Goal: Information Seeking & Learning: Learn about a topic

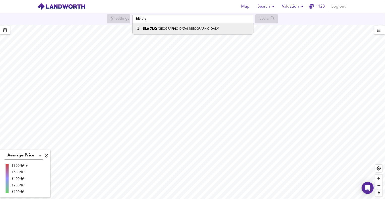
click at [176, 31] on li "BL6 [STREET_ADDRESS]" at bounding box center [193, 28] width 120 height 11
type input "[STREET_ADDRESS][PERSON_NAME]"
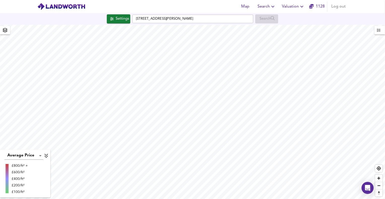
checkbox input "false"
checkbox input "true"
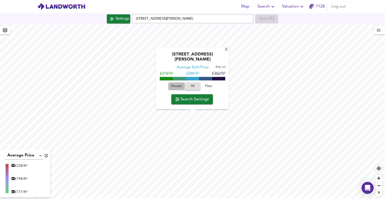
click at [175, 85] on span "Houses" at bounding box center [177, 87] width 14 height 6
